Goal: Transaction & Acquisition: Subscribe to service/newsletter

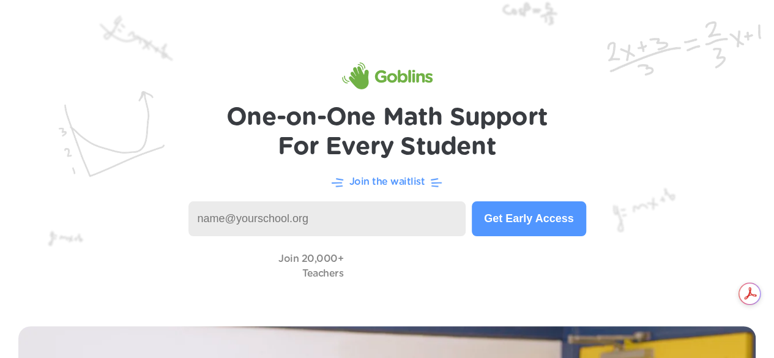
click at [381, 182] on p "Join the waitlist" at bounding box center [387, 181] width 76 height 15
click at [337, 217] on input at bounding box center [327, 218] width 278 height 35
drag, startPoint x: 327, startPoint y: 219, endPoint x: 255, endPoint y: 216, distance: 72.3
click at [255, 216] on input at bounding box center [327, 218] width 278 height 35
click at [259, 225] on input at bounding box center [327, 218] width 278 height 35
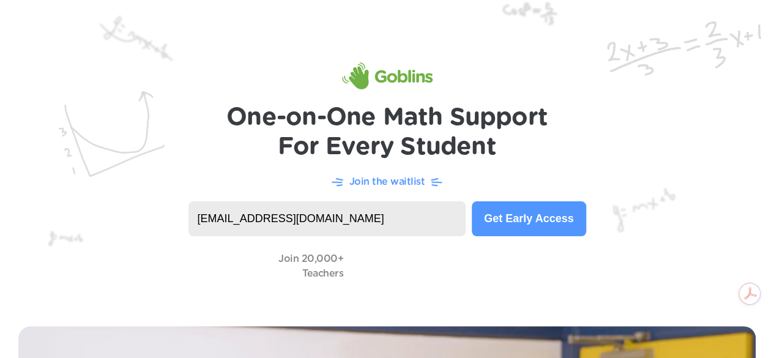
click at [532, 228] on button "Get Early Access" at bounding box center [529, 218] width 114 height 35
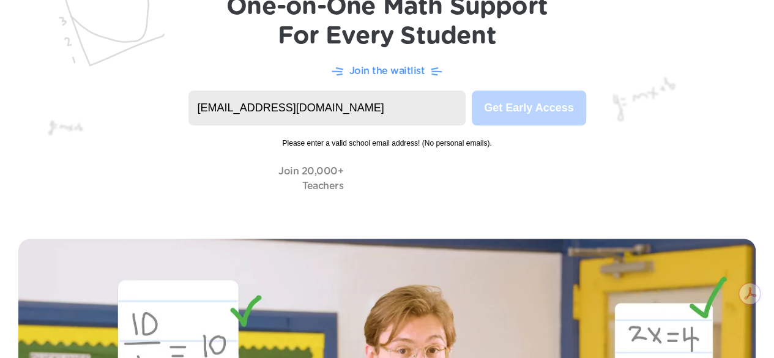
scroll to position [117, 0]
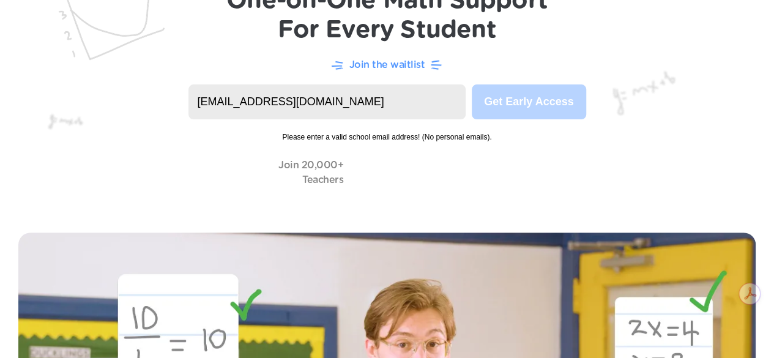
click at [433, 92] on input "[EMAIL_ADDRESS][DOMAIN_NAME]" at bounding box center [327, 101] width 278 height 35
click at [411, 110] on input "[EMAIL_ADDRESS][DOMAIN_NAME]" at bounding box center [327, 101] width 278 height 35
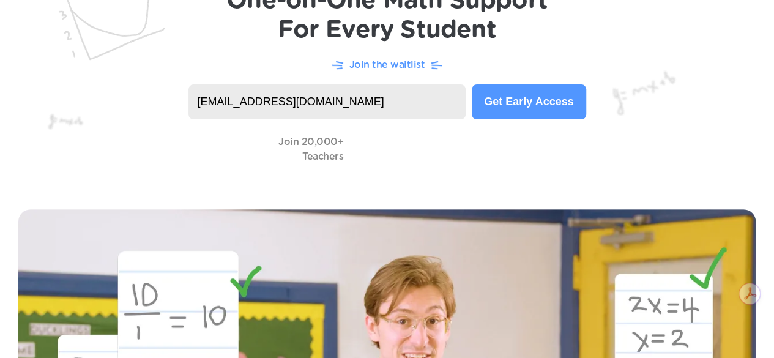
click at [479, 104] on button "Get Early Access" at bounding box center [529, 101] width 114 height 35
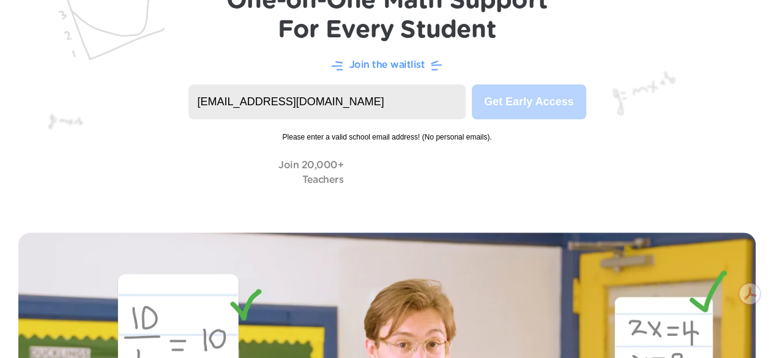
click at [397, 108] on input "[EMAIL_ADDRESS][DOMAIN_NAME]" at bounding box center [327, 101] width 278 height 35
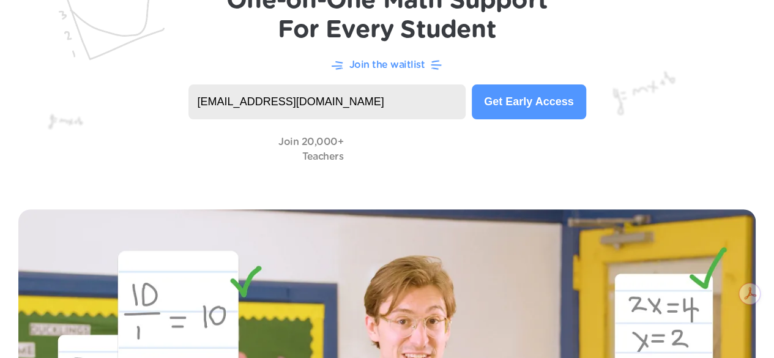
type input "[EMAIL_ADDRESS][DOMAIN_NAME]"
click at [491, 102] on button "Get Early Access" at bounding box center [529, 101] width 114 height 35
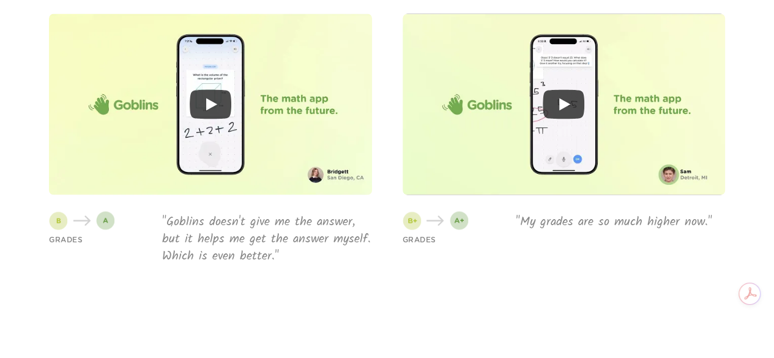
scroll to position [3437, 0]
